Goal: Check status: Check status

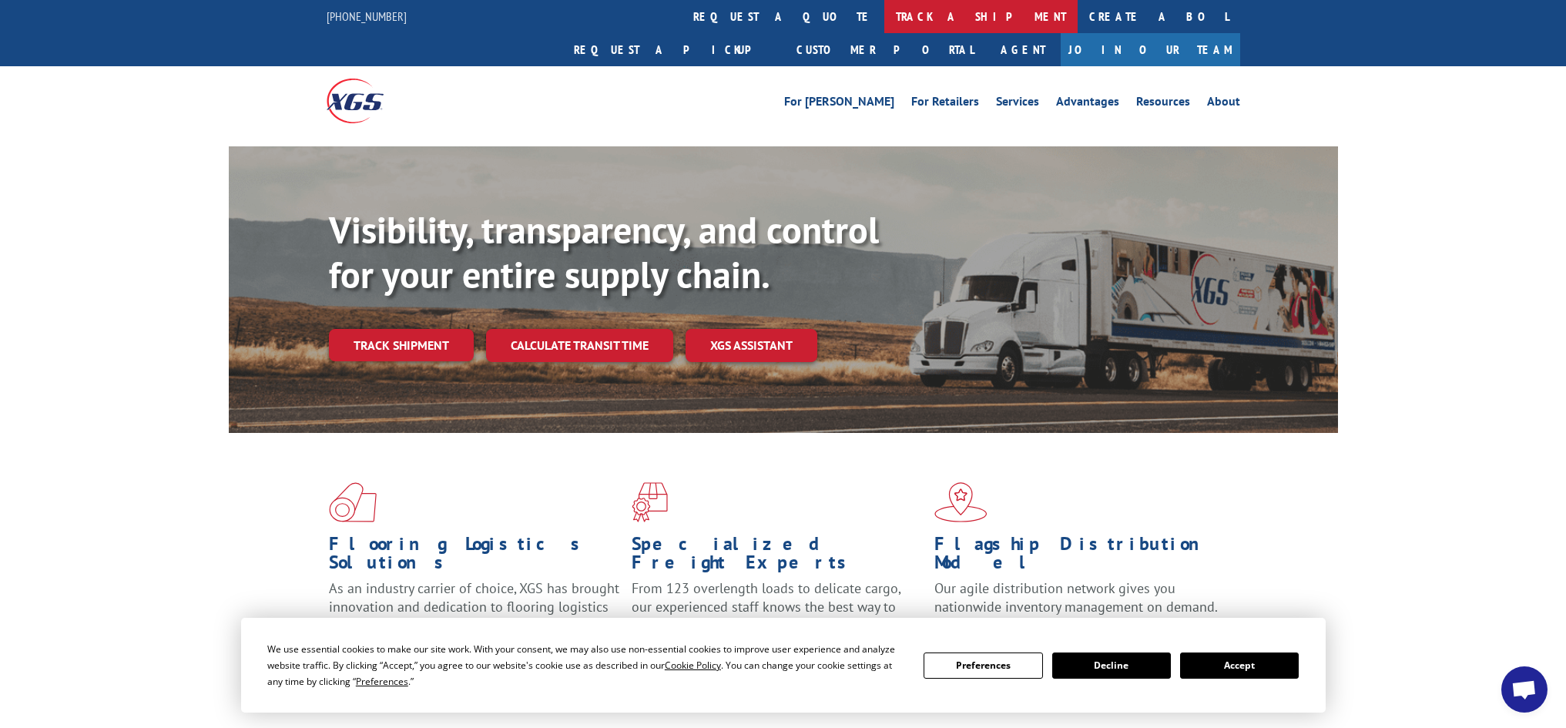
click at [884, 17] on link "track a shipment" at bounding box center [980, 16] width 193 height 33
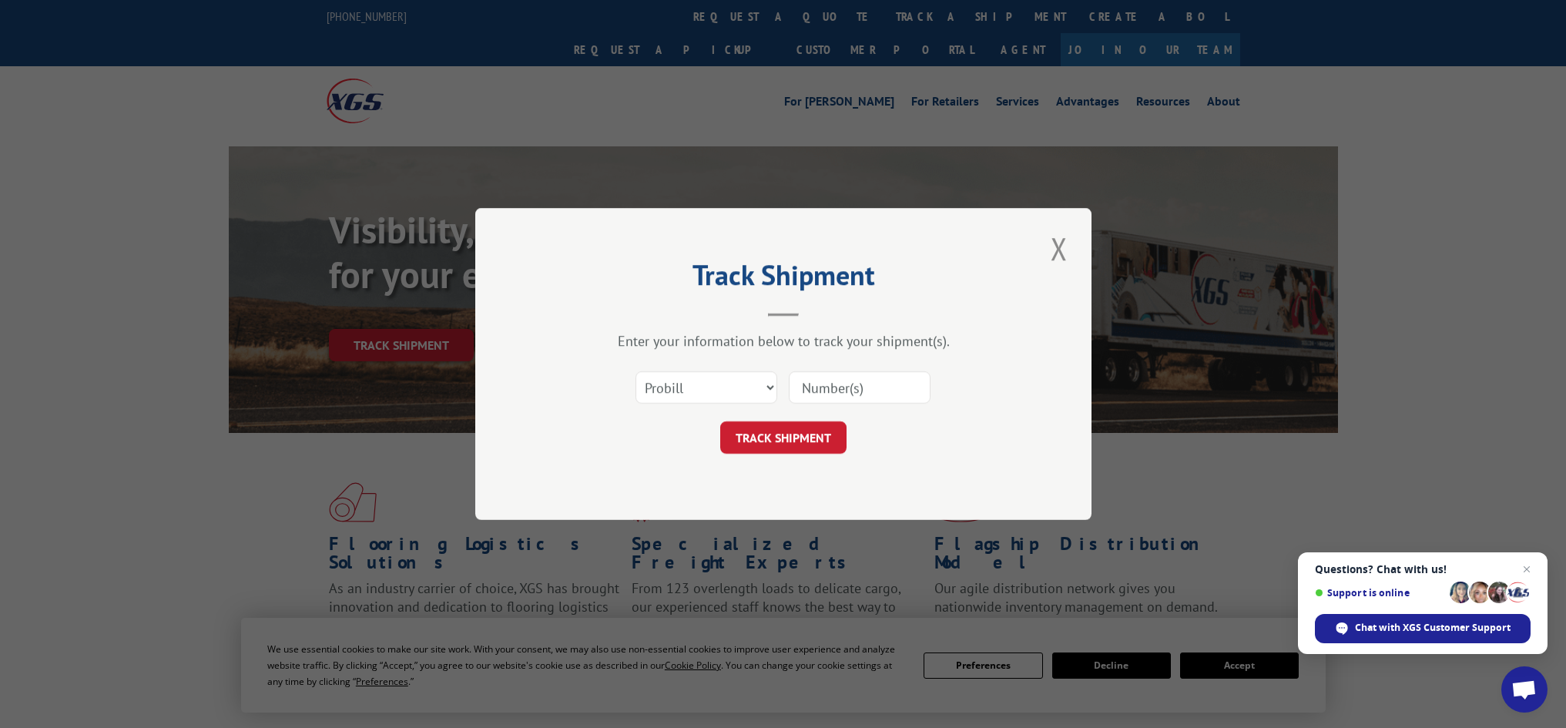
click at [826, 394] on input at bounding box center [860, 387] width 142 height 32
type input "15983702"
click button "TRACK SHIPMENT" at bounding box center [783, 437] width 126 height 32
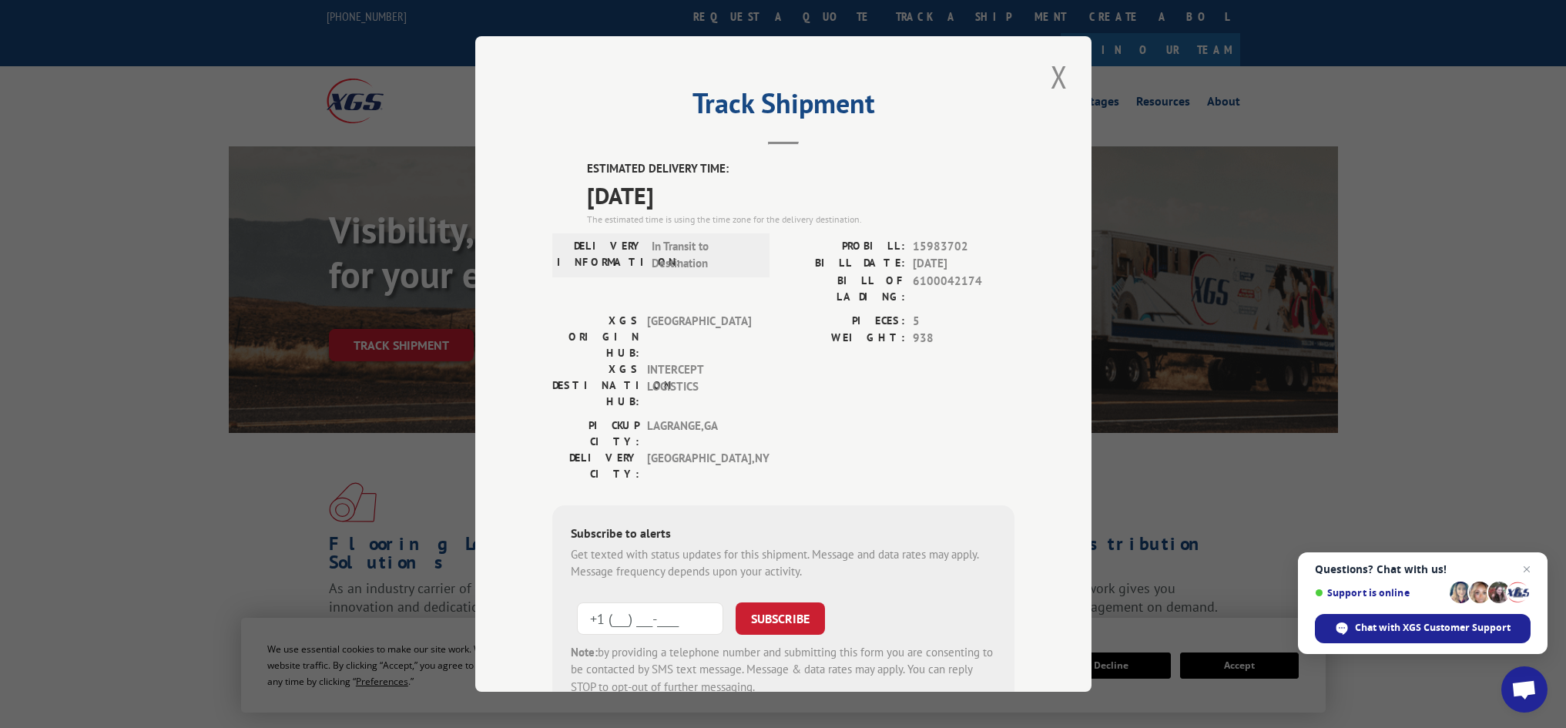
click at [615, 602] on input "+1 (___) ___-____" at bounding box center [650, 618] width 146 height 32
type input "[PHONE_NUMBER]"
click at [770, 602] on button "SUBSCRIBE" at bounding box center [780, 618] width 89 height 32
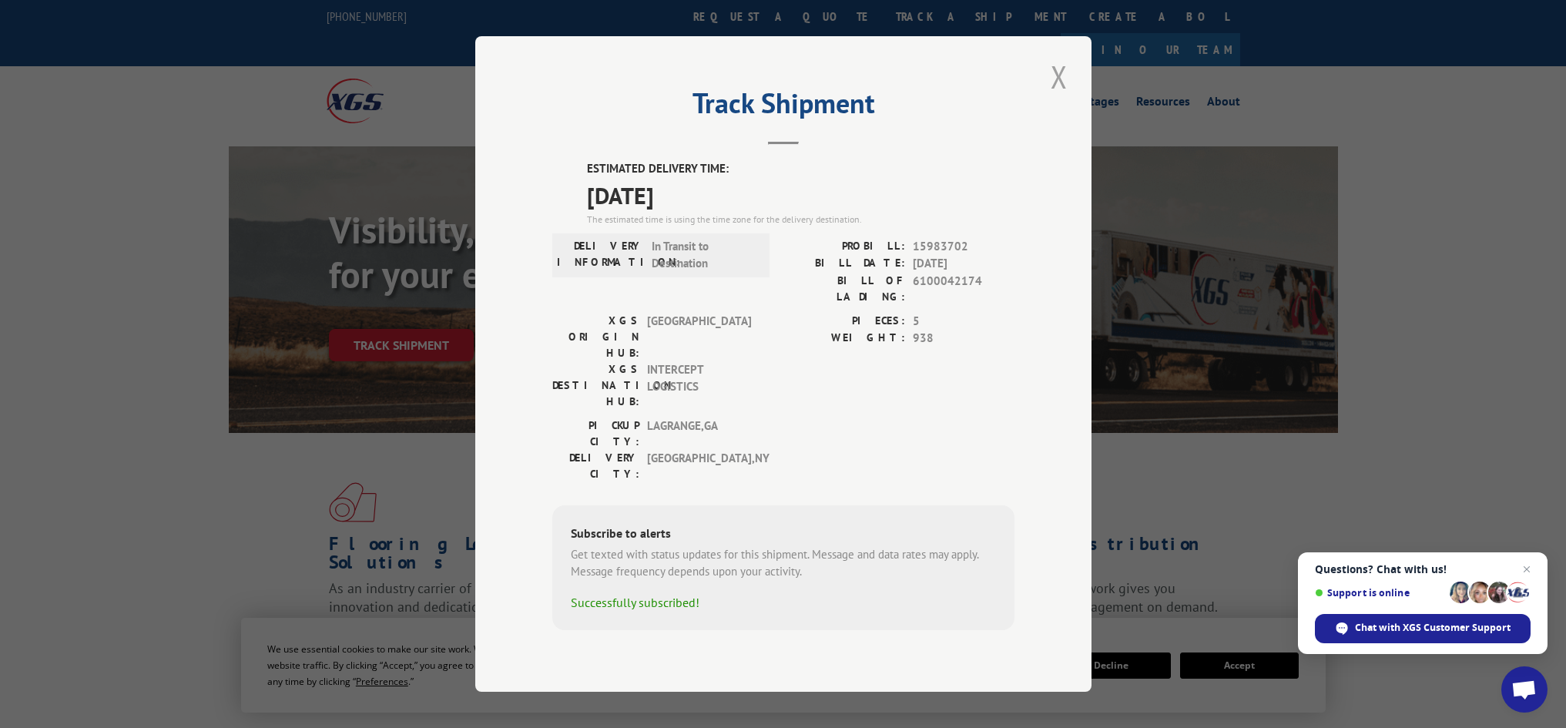
click at [1058, 92] on button "Close modal" at bounding box center [1059, 76] width 26 height 42
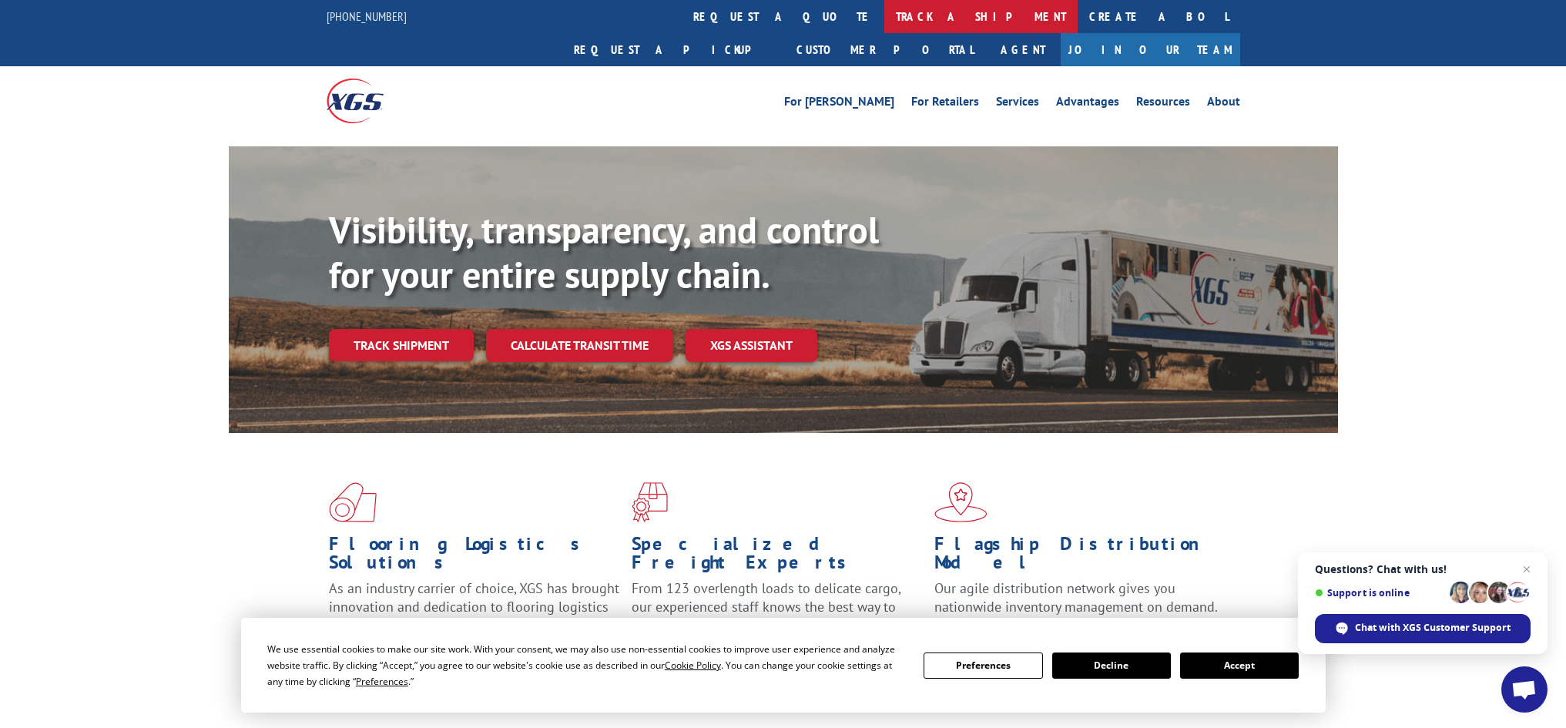
click at [884, 21] on link "track a shipment" at bounding box center [980, 16] width 193 height 33
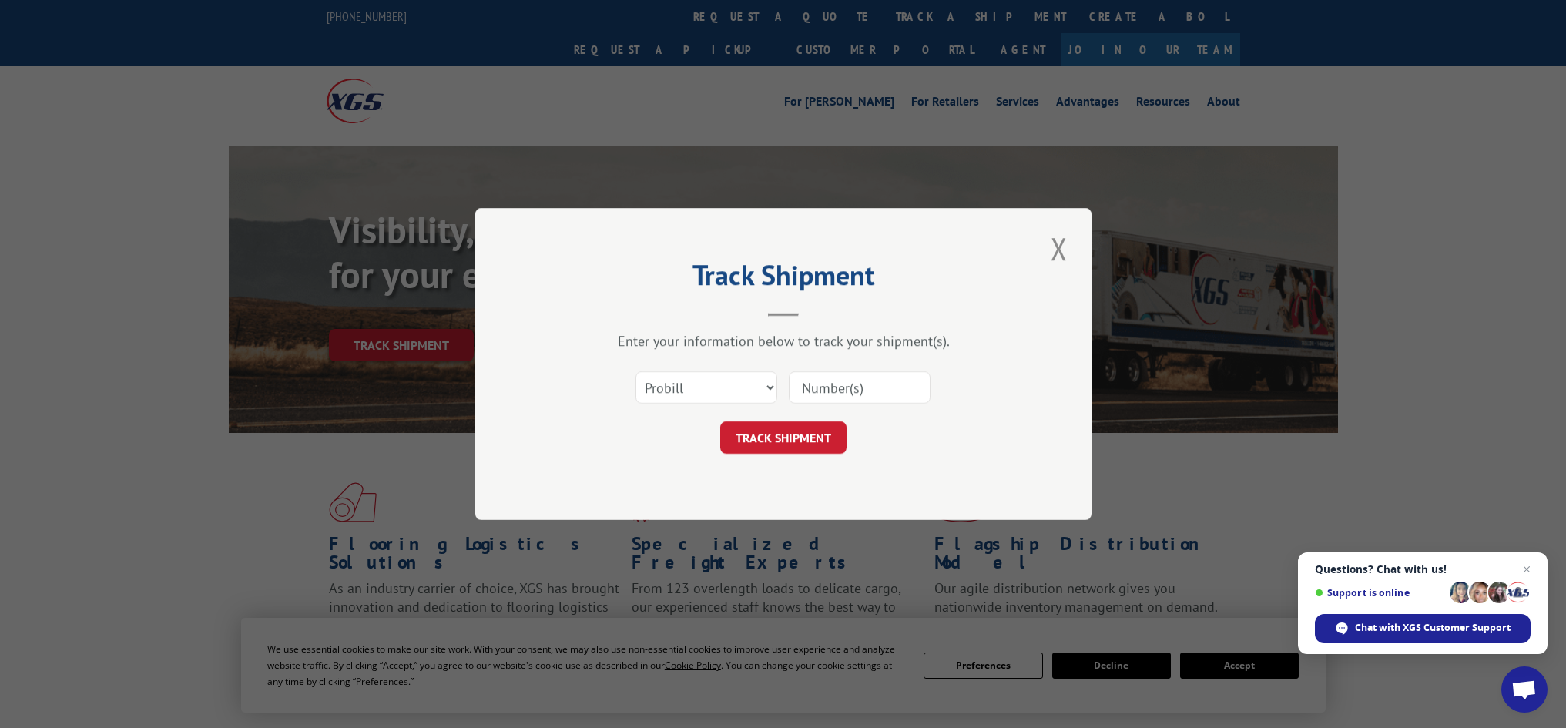
click at [828, 390] on input at bounding box center [860, 387] width 142 height 32
type input "15983571"
click button "TRACK SHIPMENT" at bounding box center [783, 437] width 126 height 32
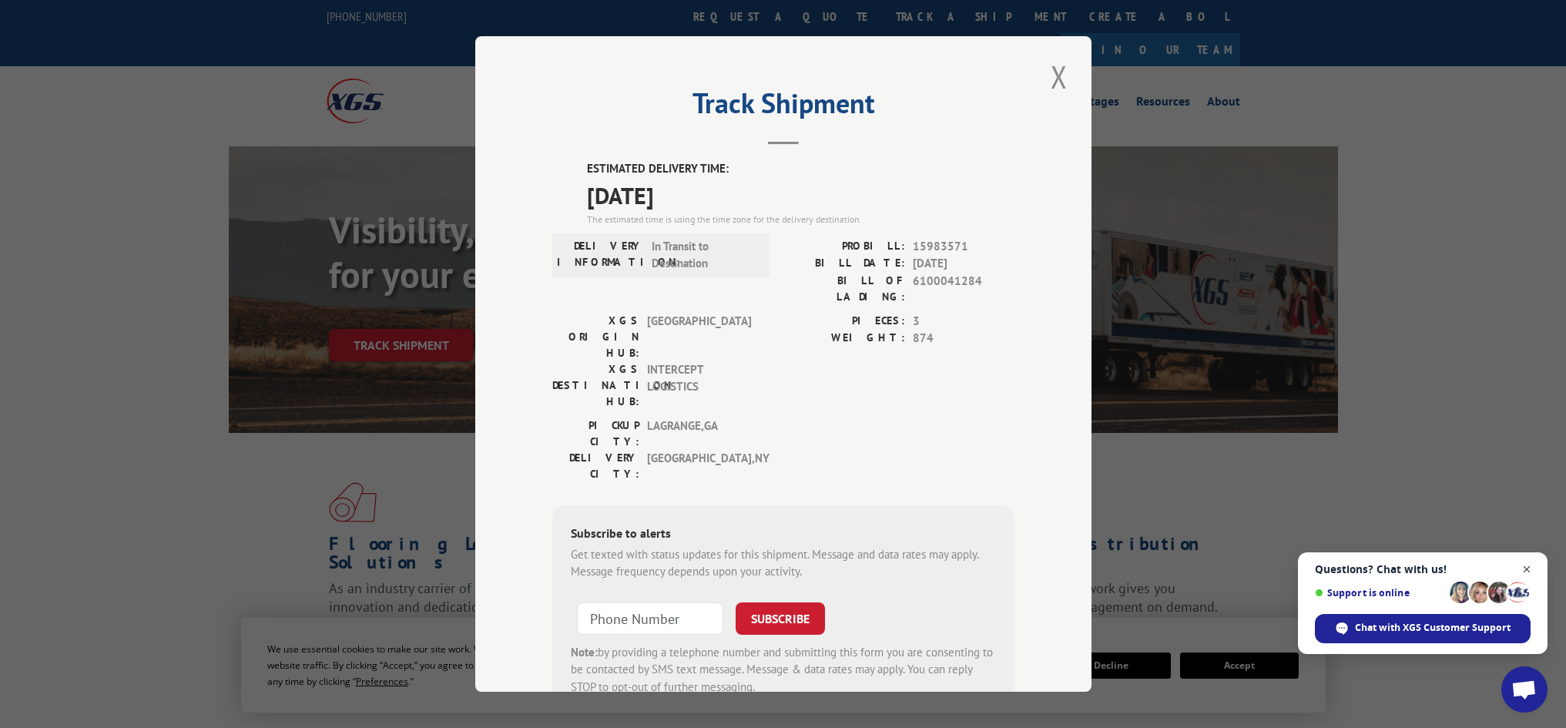
click at [1526, 567] on span "Open chat" at bounding box center [1527, 569] width 19 height 19
